Goal: Task Accomplishment & Management: Manage account settings

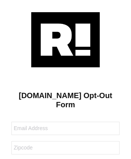
click at [66, 39] on img at bounding box center [65, 39] width 69 height 55
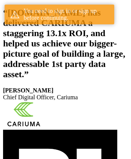
scroll to position [140, 0]
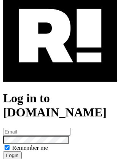
click at [60, 69] on img at bounding box center [60, 36] width 114 height 92
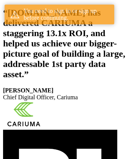
scroll to position [140, 0]
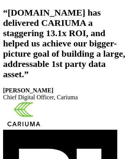
scroll to position [128, 0]
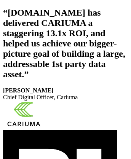
scroll to position [128, 0]
